Goal: Task Accomplishment & Management: Complete application form

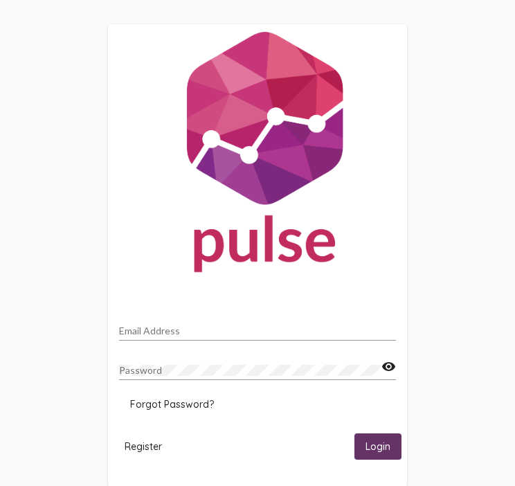
click at [146, 322] on div "Email Address" at bounding box center [257, 327] width 277 height 27
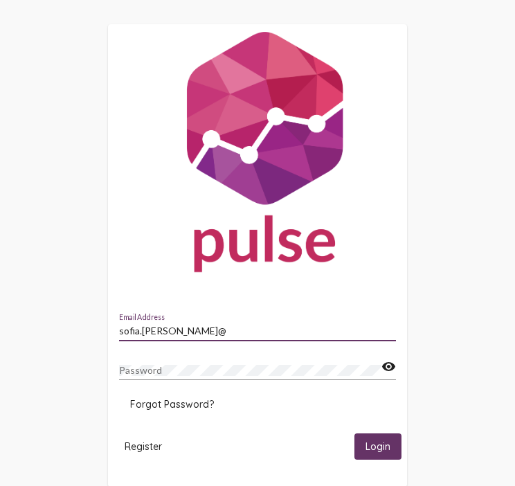
type input "[EMAIL_ADDRESS][PERSON_NAME][DOMAIN_NAME]"
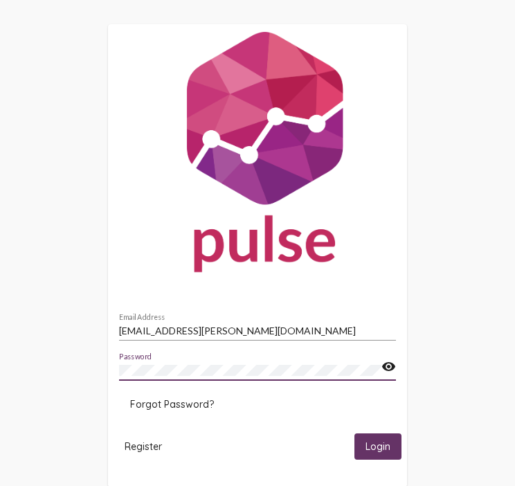
click at [355, 434] on button "Login" at bounding box center [378, 447] width 47 height 26
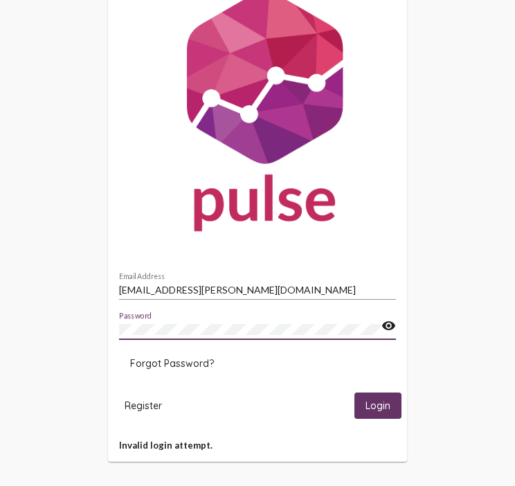
click at [132, 411] on span "Register" at bounding box center [143, 406] width 37 height 12
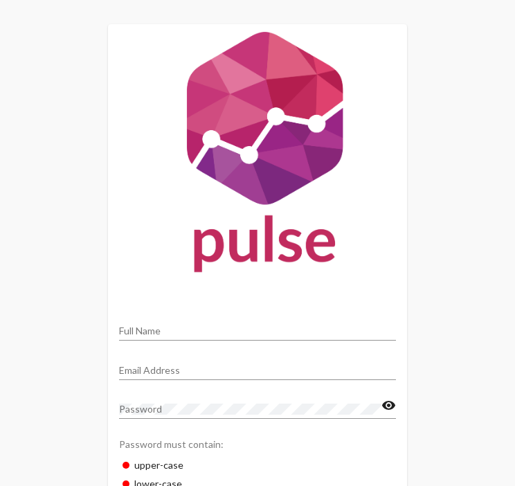
click at [214, 320] on div "Full Name" at bounding box center [257, 327] width 277 height 27
type input "[PERSON_NAME]"
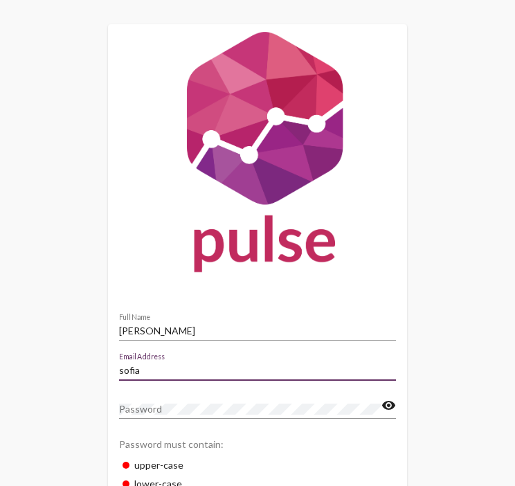
type input "[EMAIL_ADDRESS][PERSON_NAME][DOMAIN_NAME]"
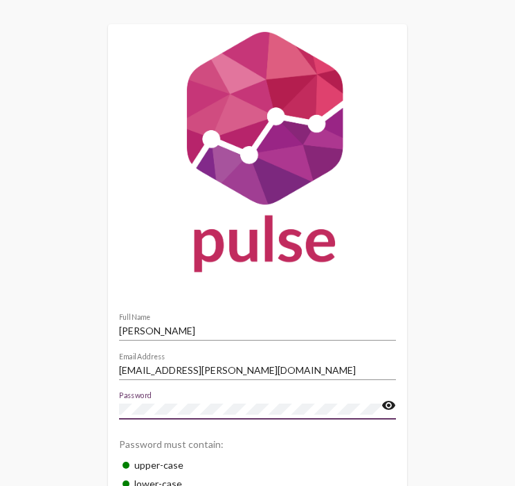
scroll to position [135, 0]
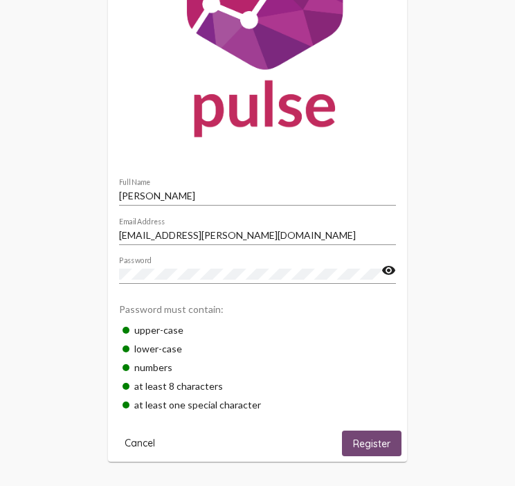
click at [378, 443] on span "Register" at bounding box center [371, 444] width 37 height 12
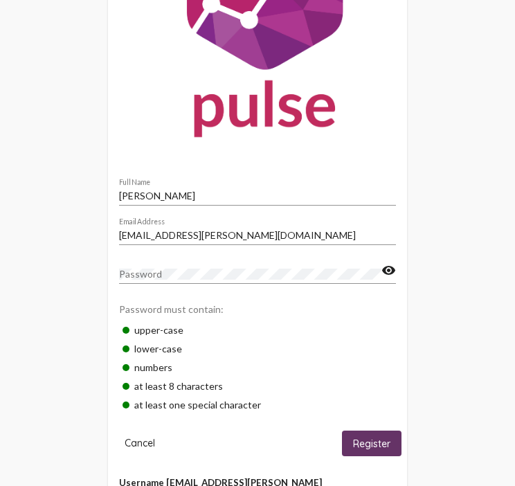
scroll to position [173, 0]
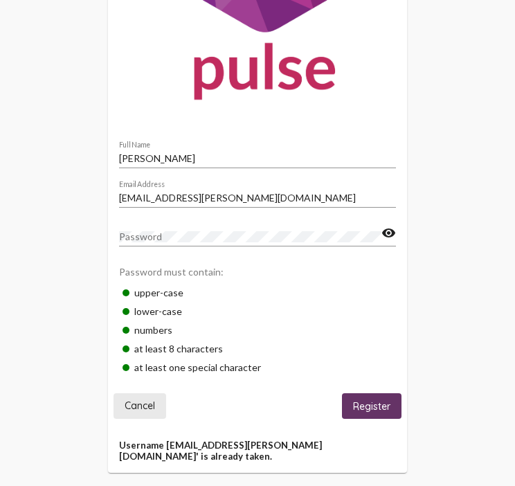
click at [141, 401] on span "Cancel" at bounding box center [140, 406] width 30 height 12
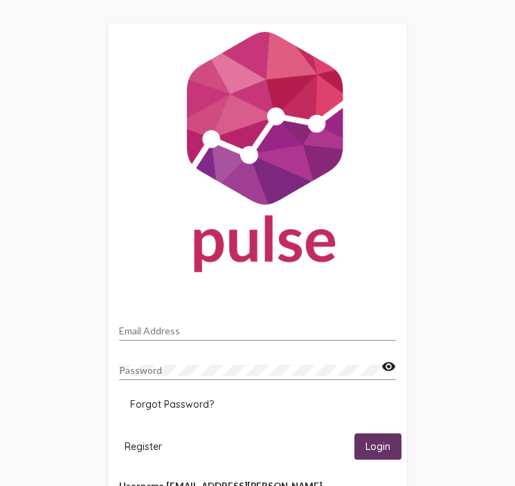
click at [211, 325] on div "Email Address" at bounding box center [257, 327] width 277 height 27
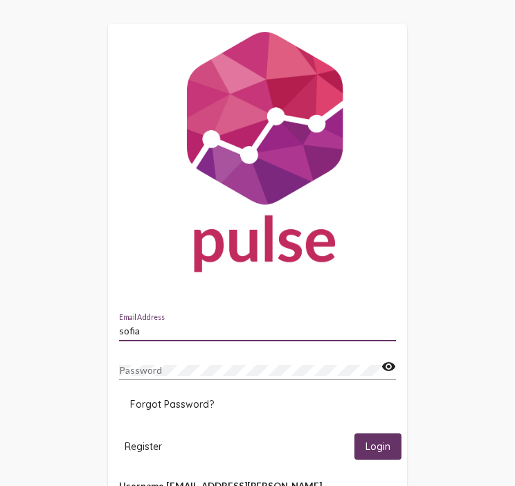
type input "[EMAIL_ADDRESS][PERSON_NAME][DOMAIN_NAME]"
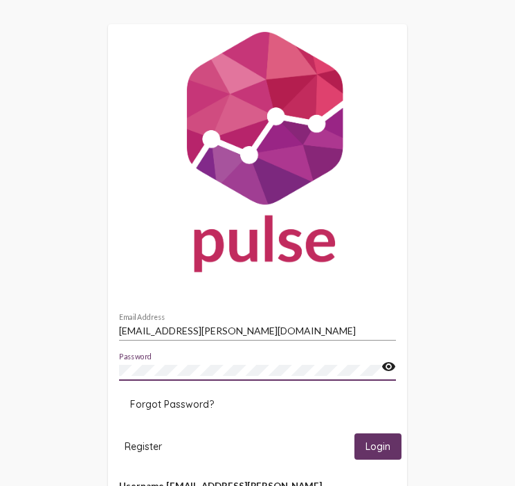
click at [355, 434] on button "Login" at bounding box center [378, 447] width 47 height 26
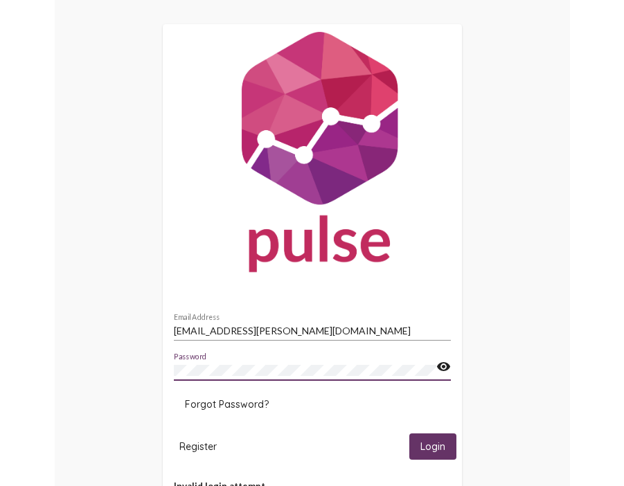
scroll to position [42, 0]
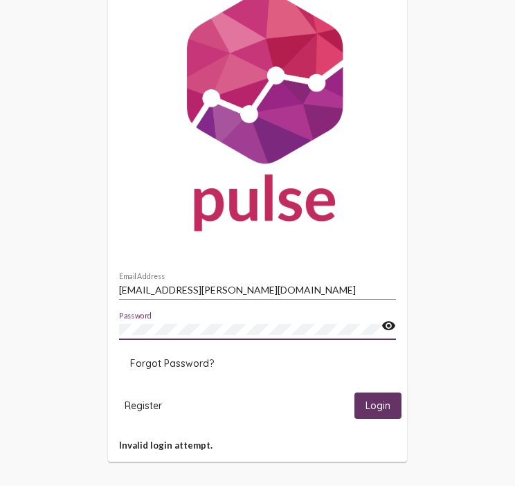
click at [389, 328] on mat-icon "visibility" at bounding box center [389, 326] width 15 height 17
